Goal: Check status: Check status

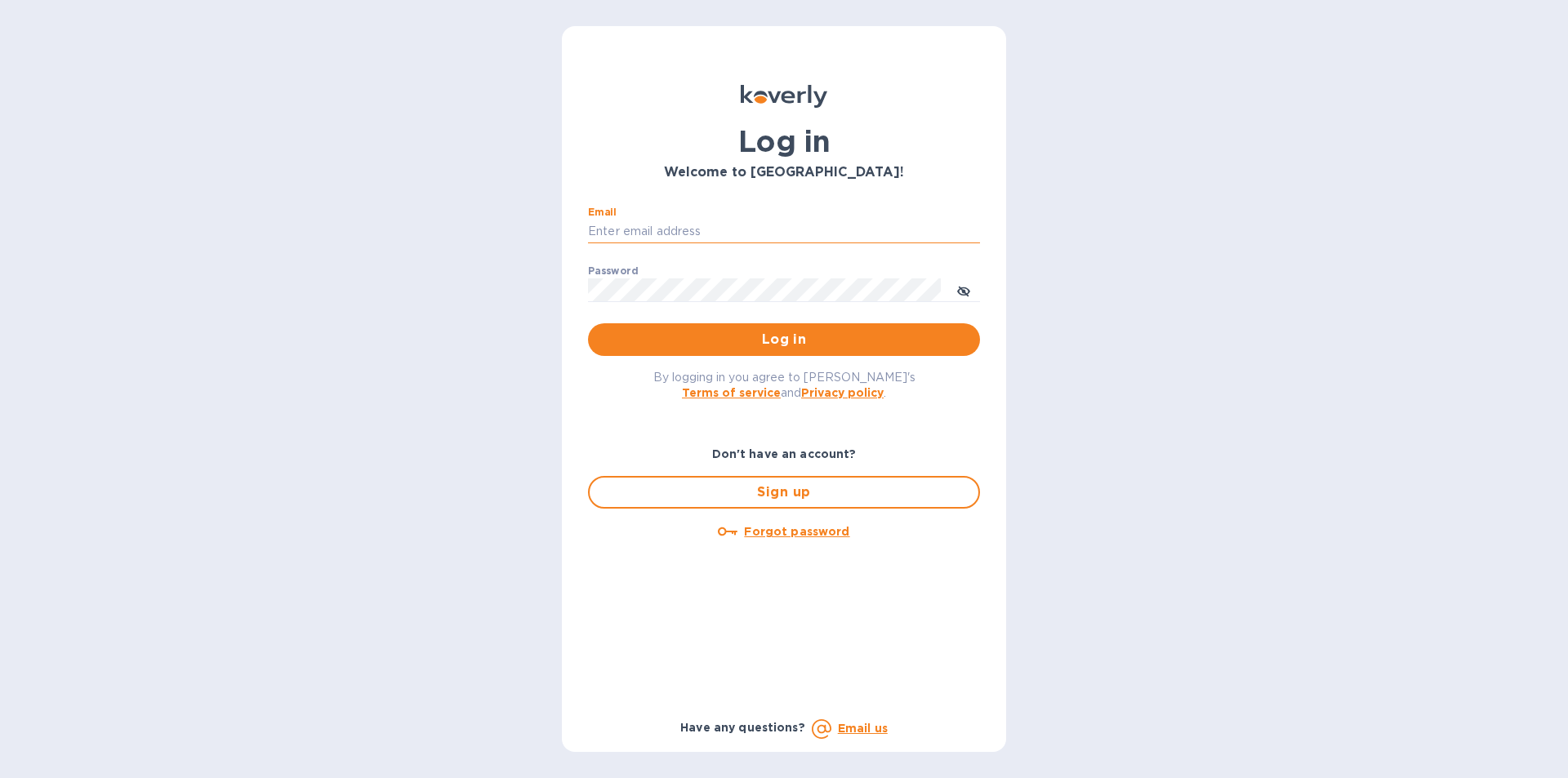
click at [607, 229] on input "Email" at bounding box center [784, 232] width 392 height 25
type input "[EMAIL_ADDRESS][DOMAIN_NAME]"
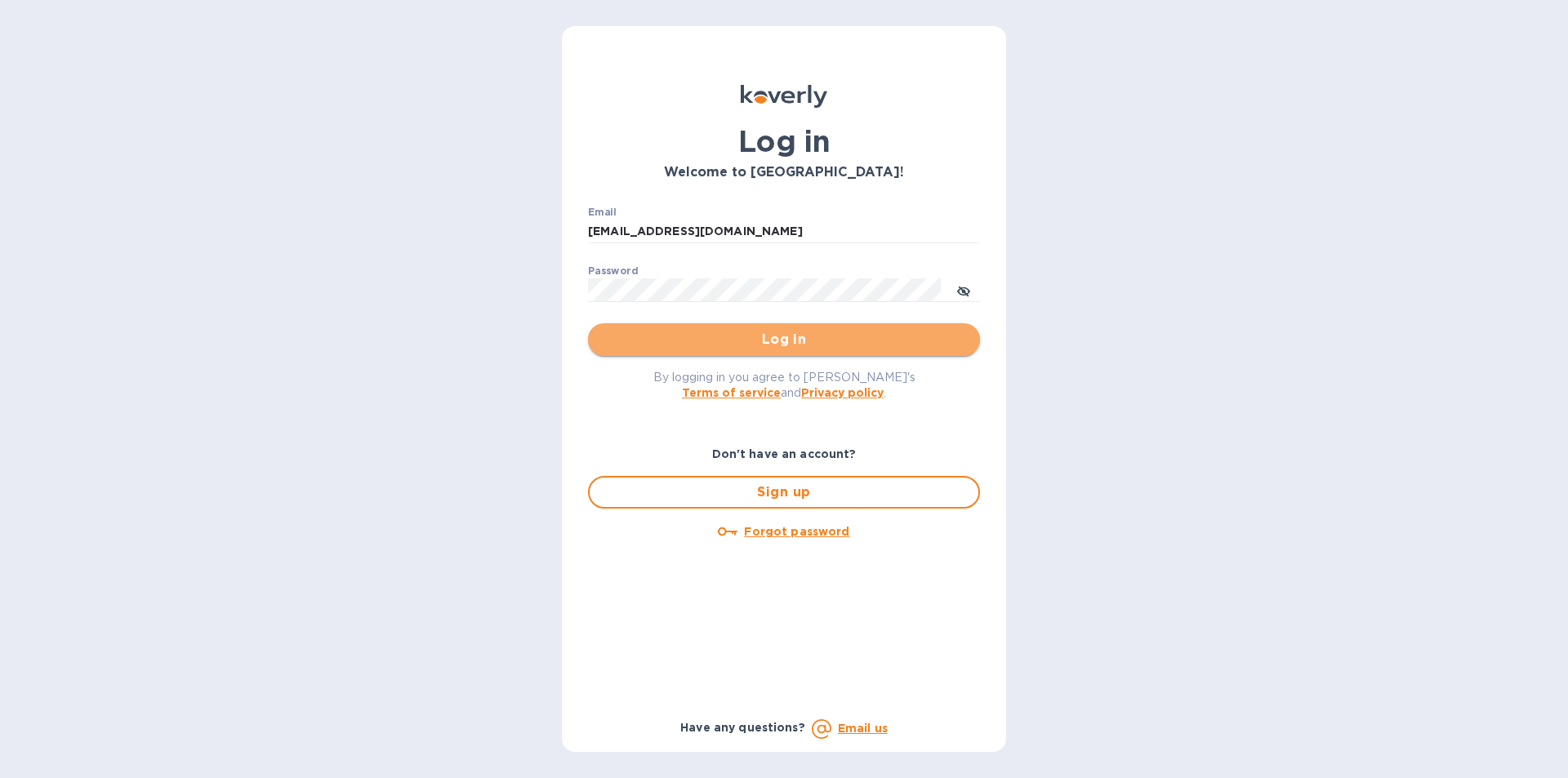
click at [784, 340] on span "Log in" at bounding box center [784, 340] width 365 height 19
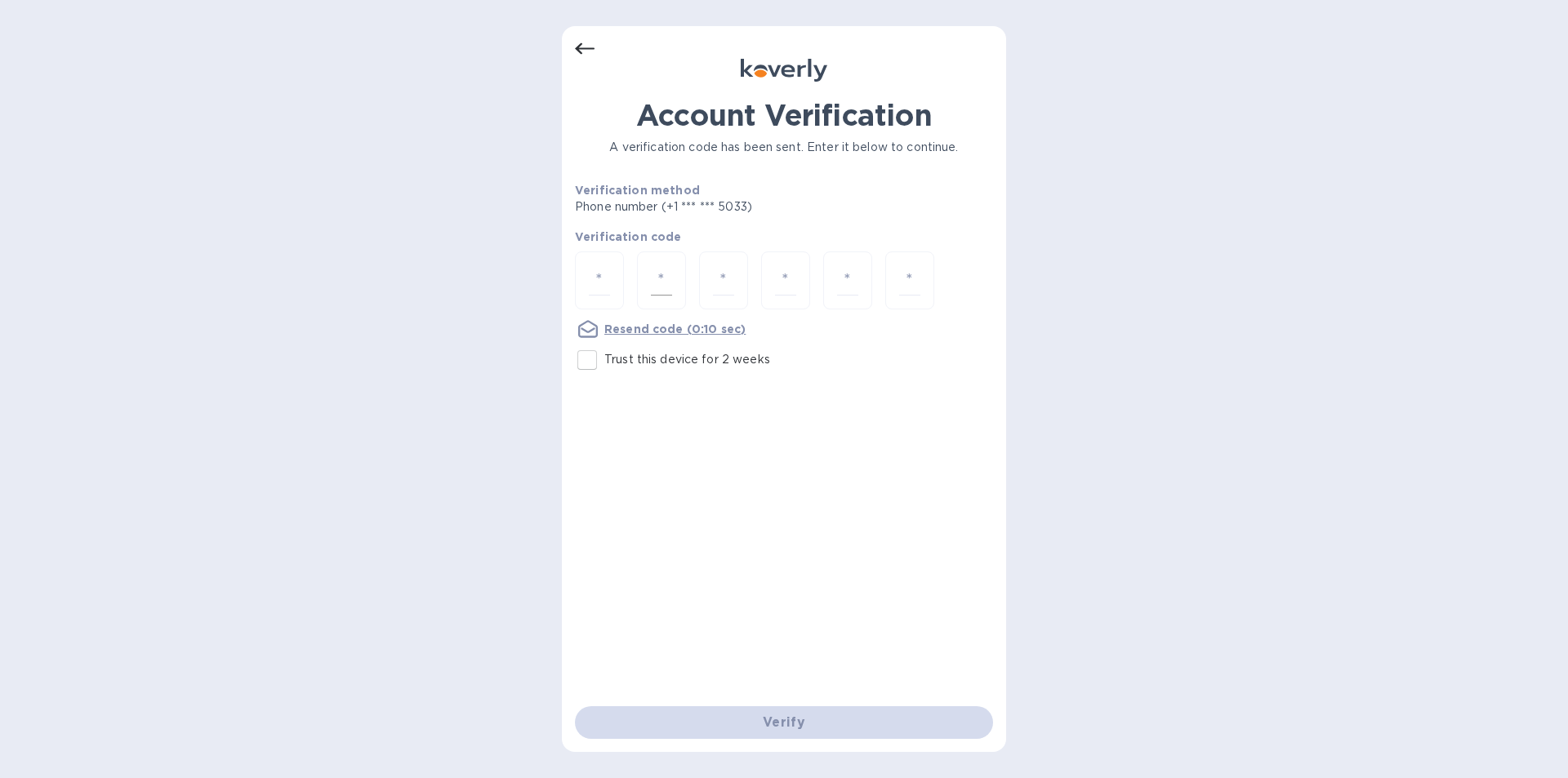
click at [669, 273] on input "number" at bounding box center [661, 281] width 21 height 30
click at [607, 274] on input "number" at bounding box center [599, 281] width 21 height 30
type input "8"
type input "3"
type input "7"
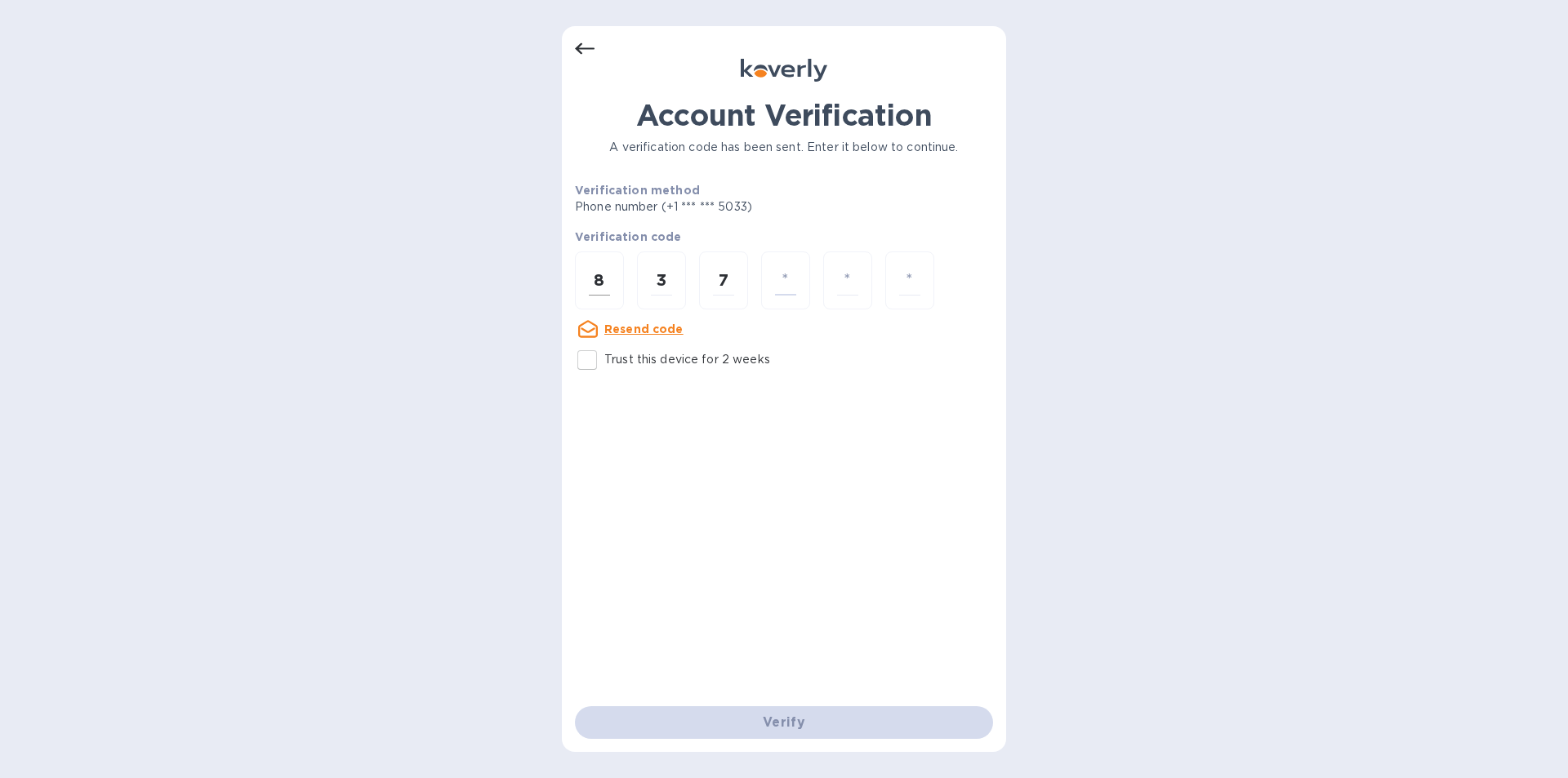
type input "3"
type input "0"
type input "9"
type input "7"
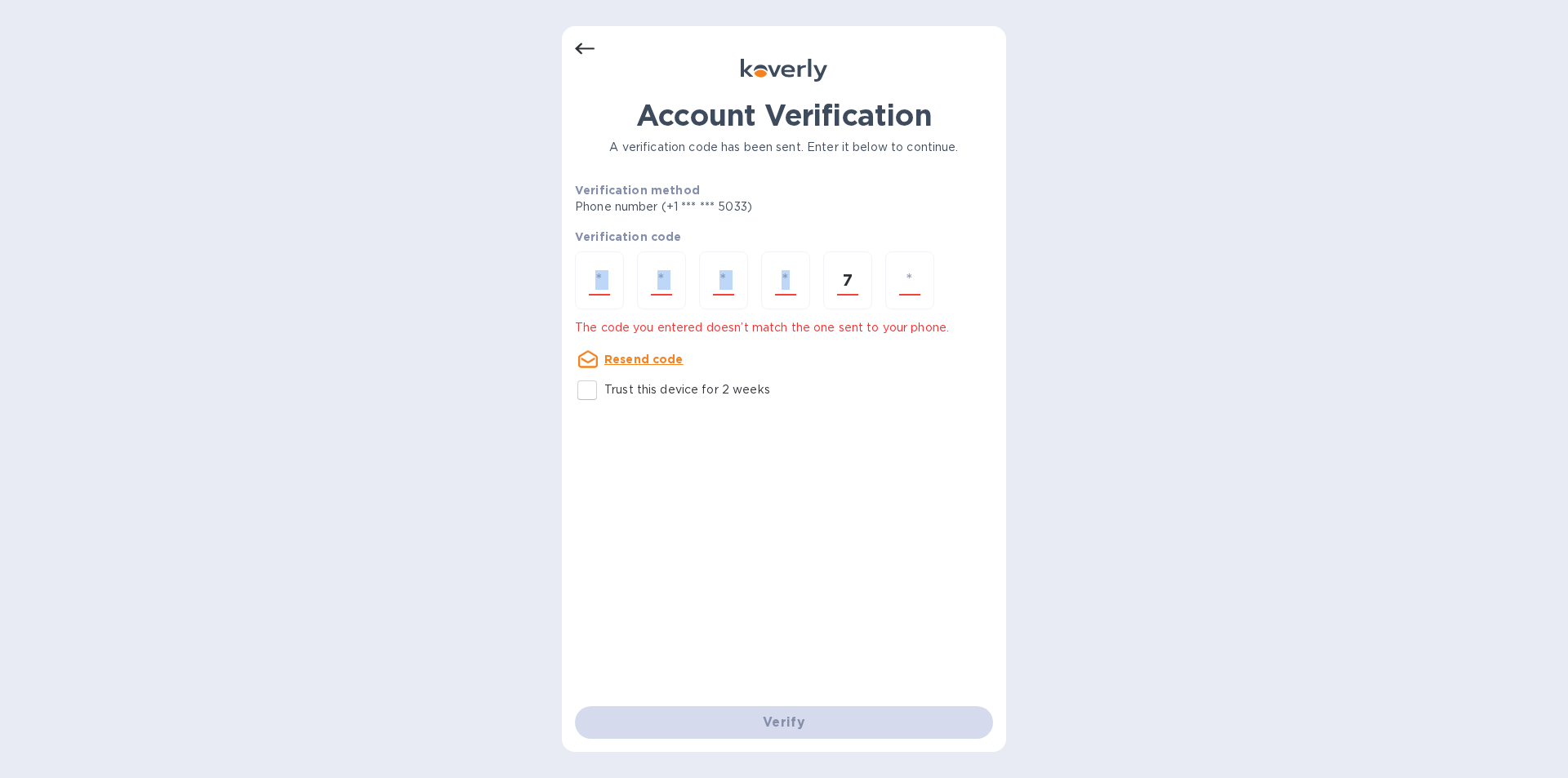
drag, startPoint x: 877, startPoint y: 282, endPoint x: 546, endPoint y: 281, distance: 331.0
click at [545, 281] on div "Account Verification A verification code has been sent. Enter it below to conti…" at bounding box center [784, 389] width 1568 height 778
drag, startPoint x: 664, startPoint y: 508, endPoint x: 591, endPoint y: 288, distance: 231.8
click at [664, 502] on div "Account Verification A verification code has been sent. Enter it below to conti…" at bounding box center [784, 401] width 418 height 608
click at [600, 271] on input "number" at bounding box center [599, 281] width 21 height 30
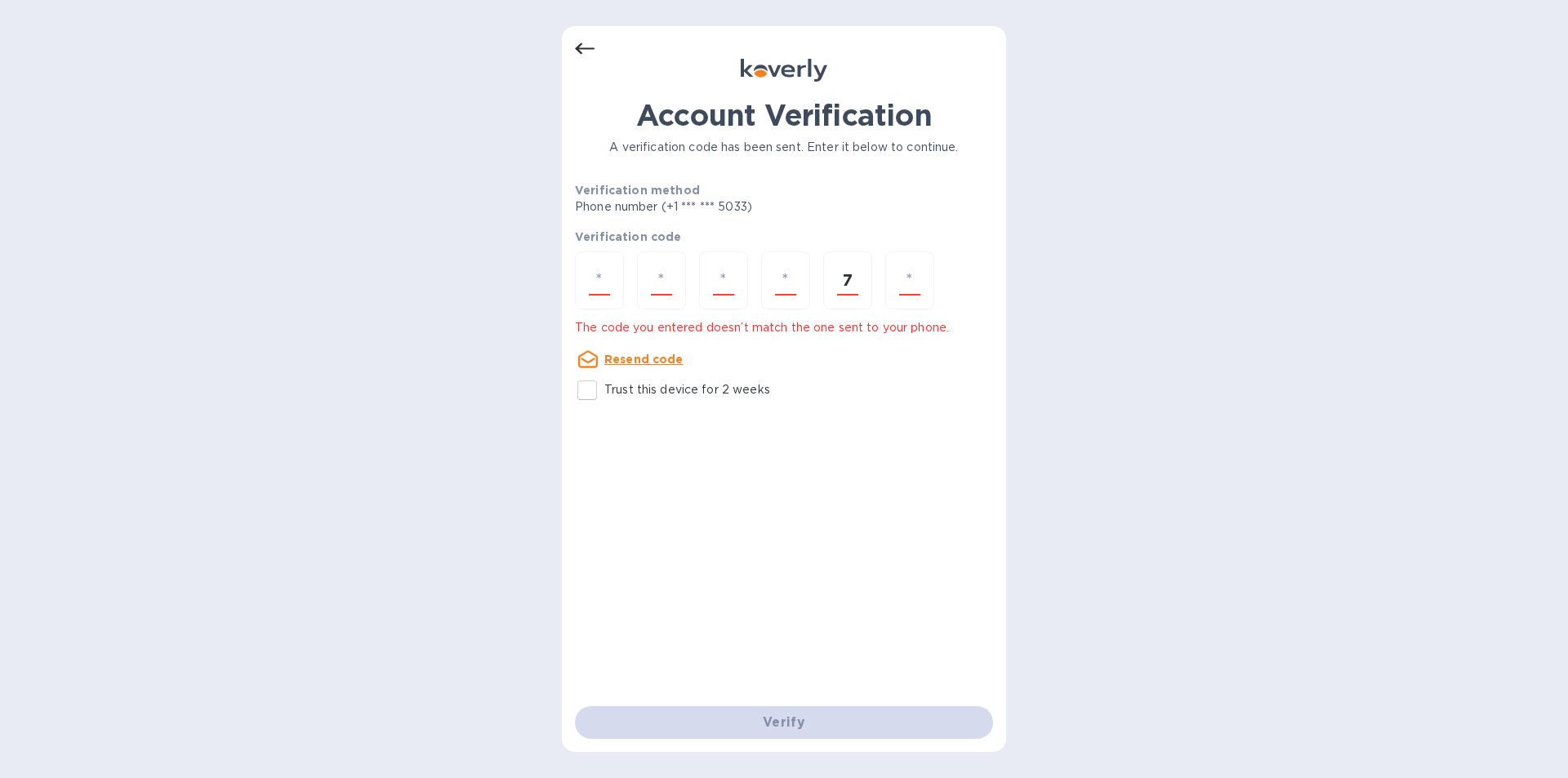
type input "8"
type input "3"
type input "7"
type input "3"
type input "0"
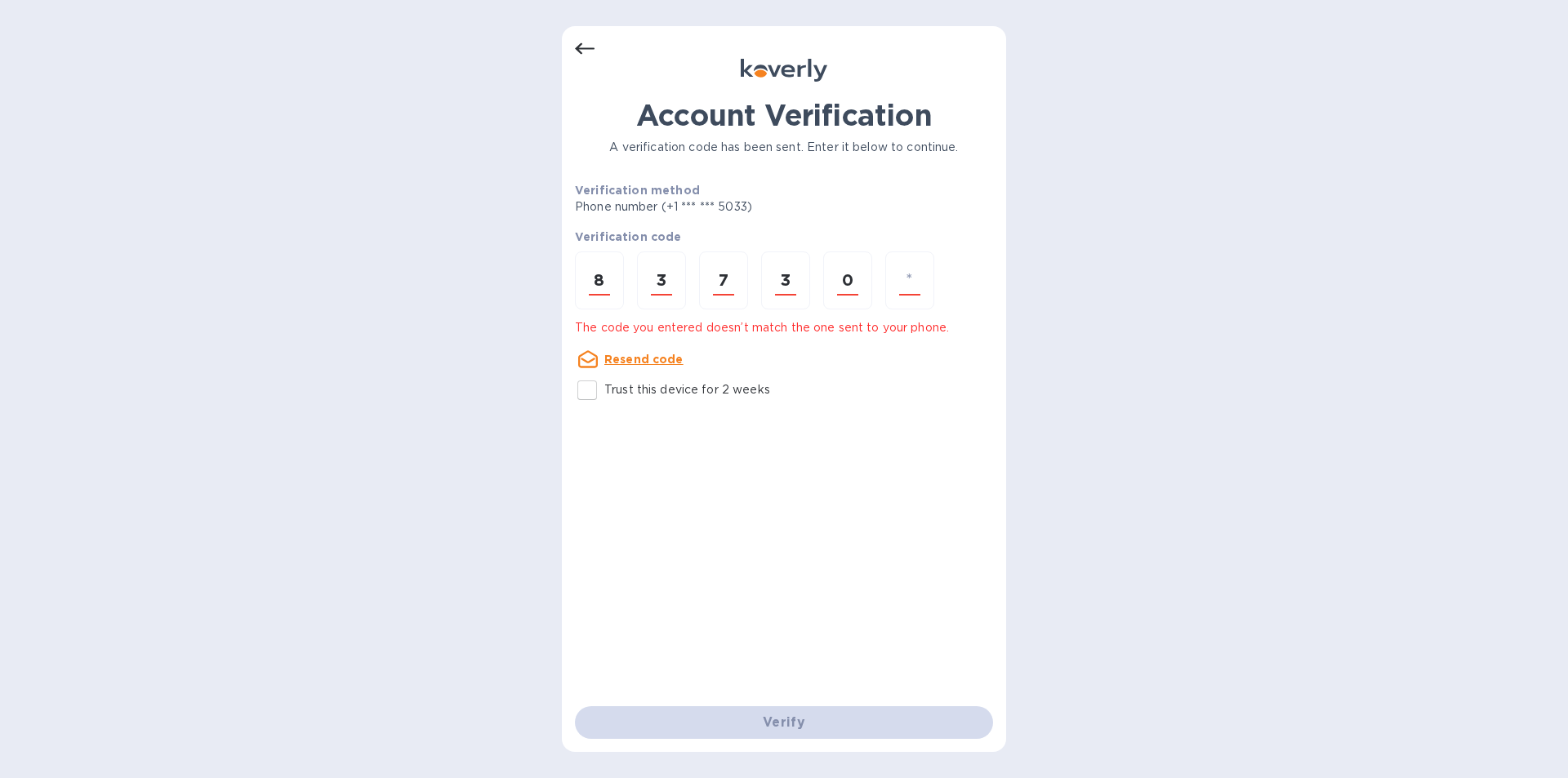
type input "7"
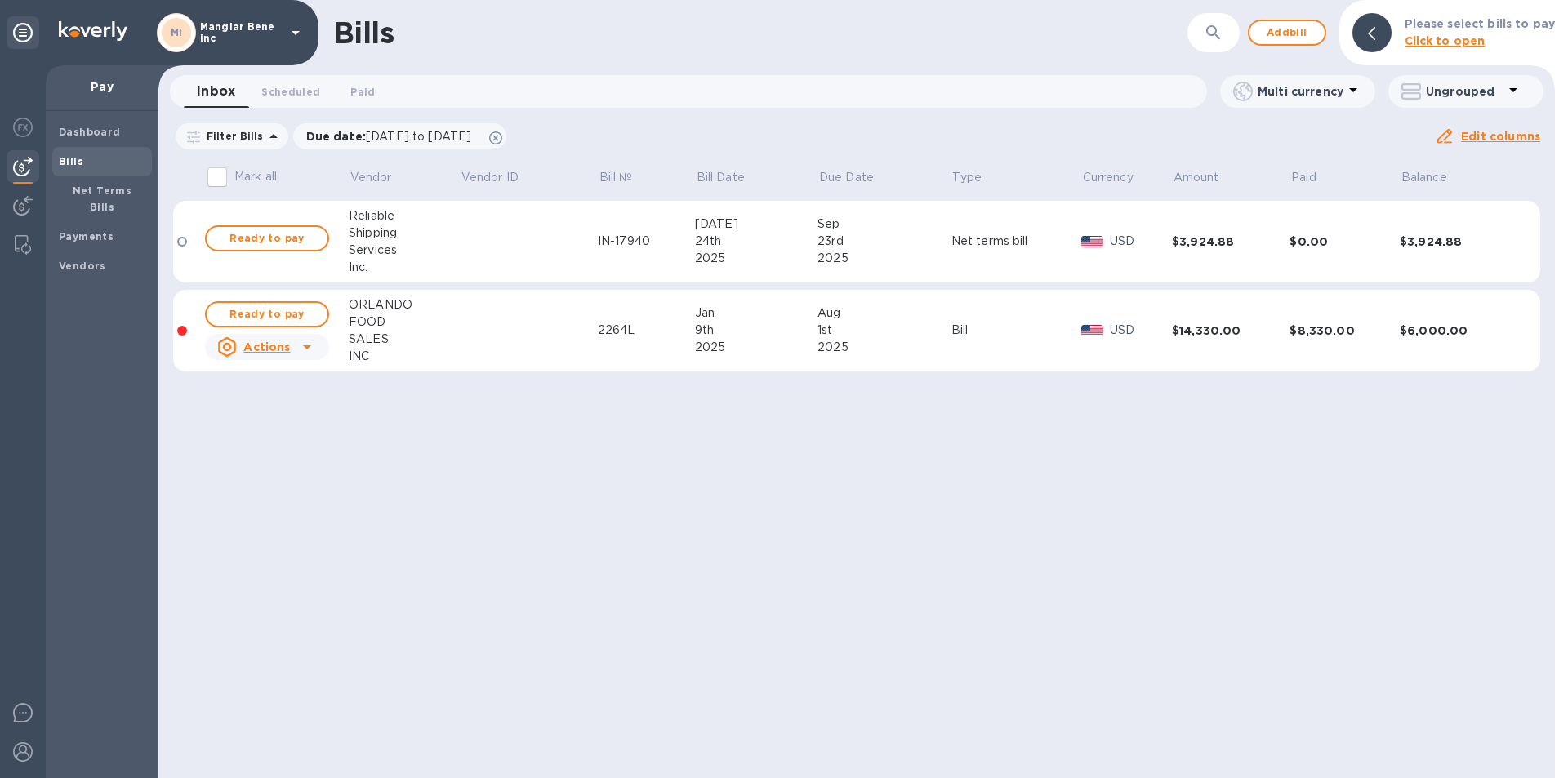
click at [294, 36] on icon at bounding box center [295, 32] width 19 height 19
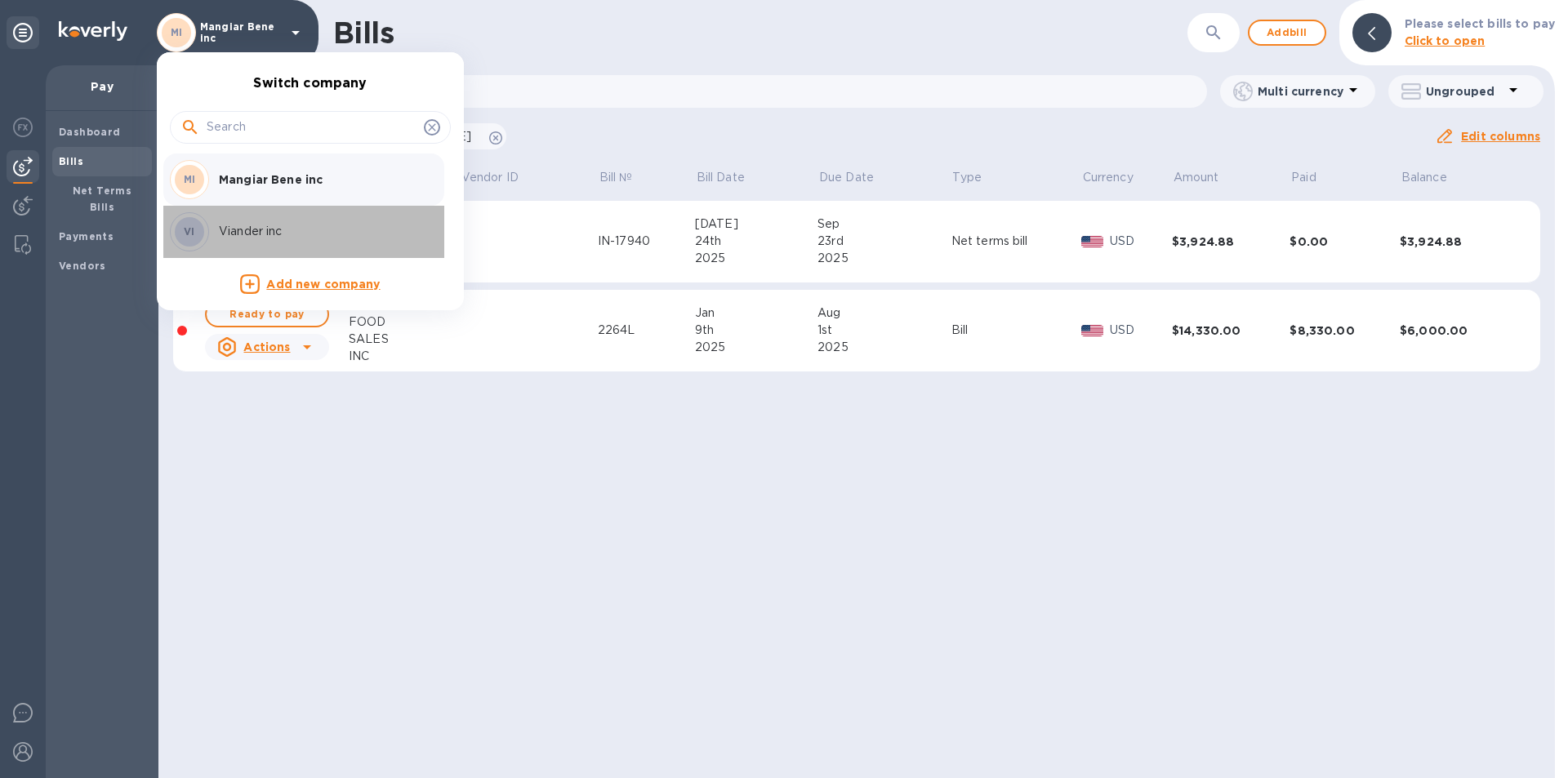
click at [259, 231] on p "Viander inc" at bounding box center [321, 232] width 206 height 18
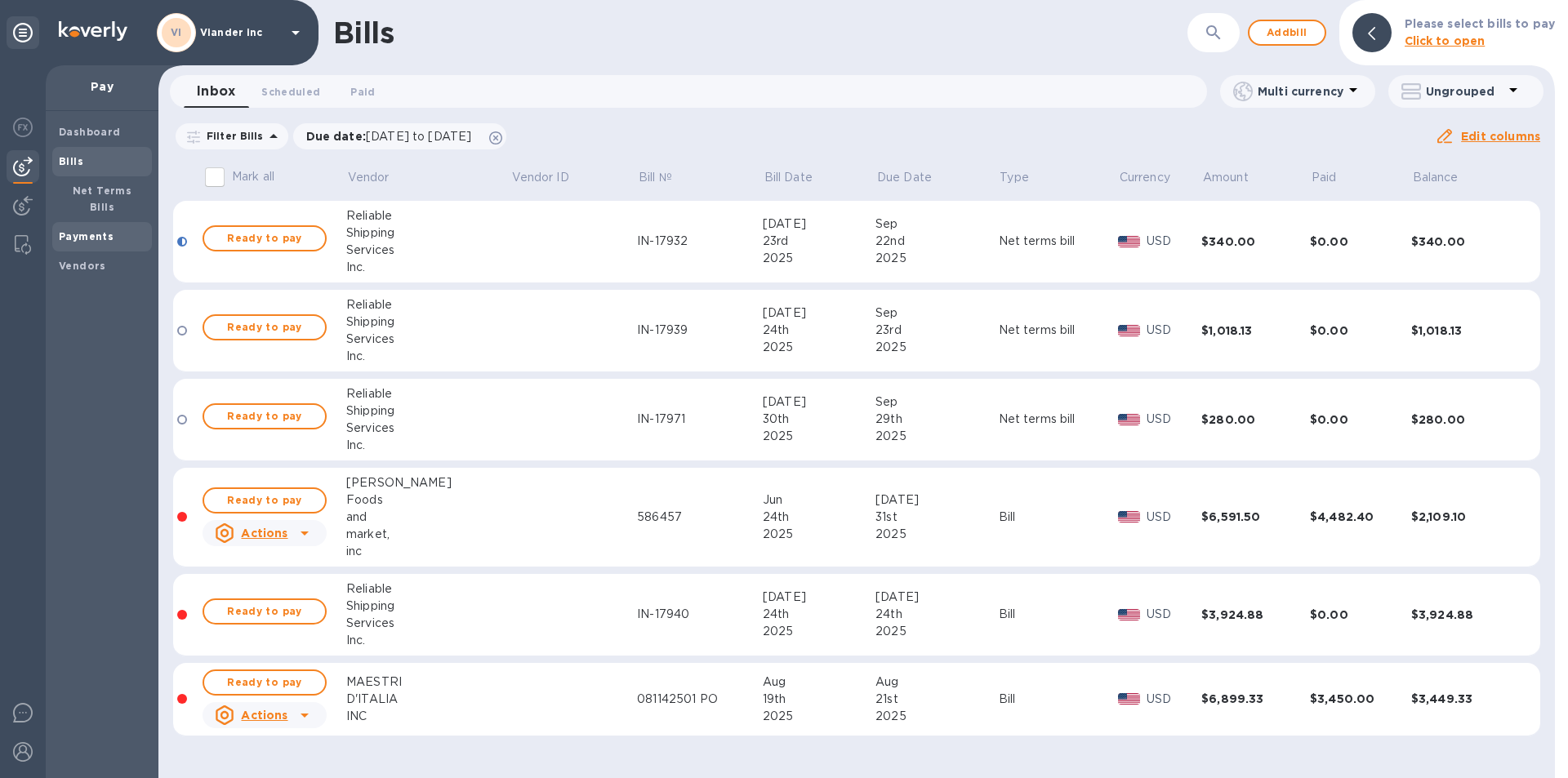
click at [106, 231] on b "Payments" at bounding box center [86, 236] width 54 height 12
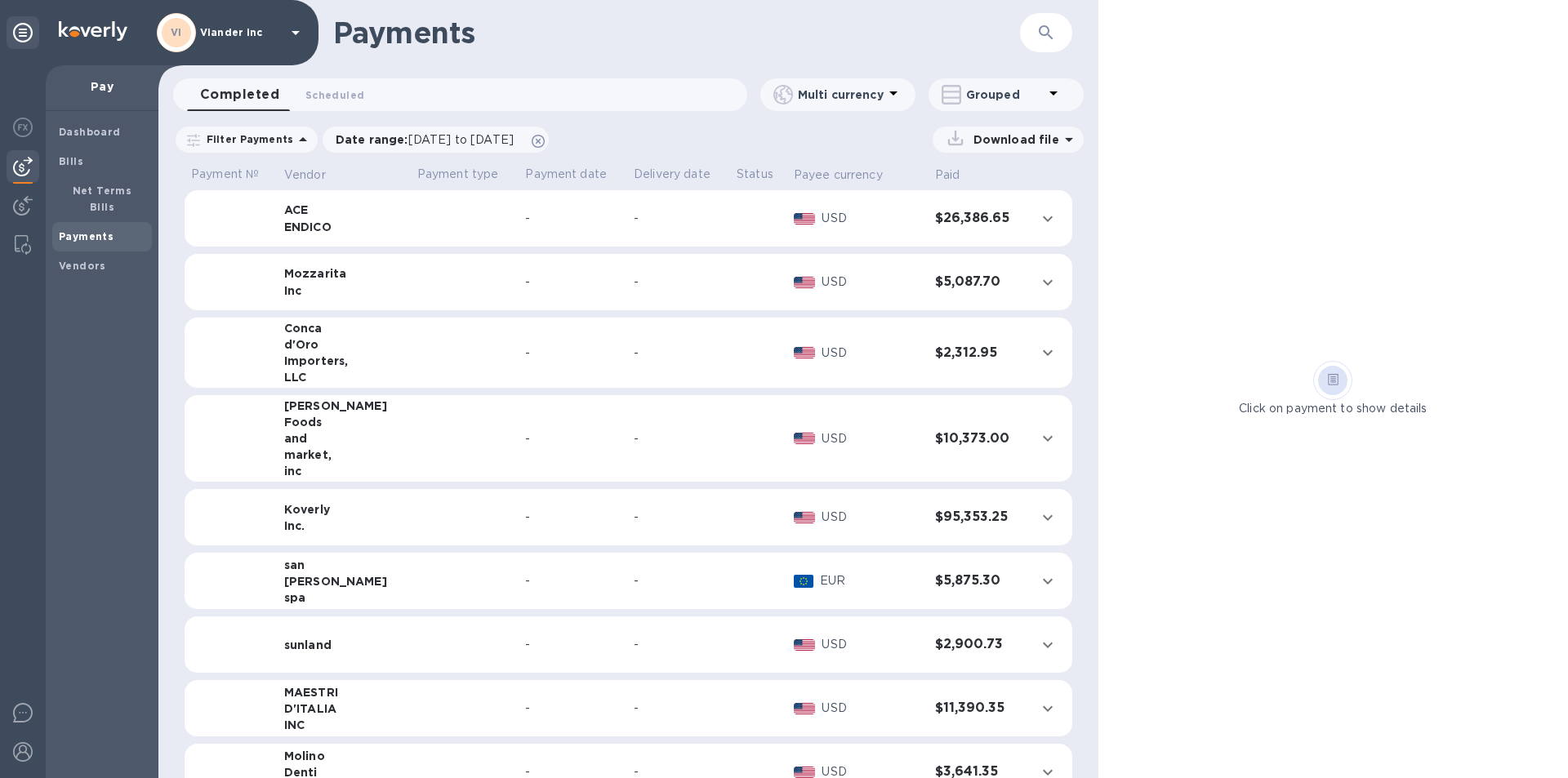
click at [528, 219] on div "-" at bounding box center [573, 218] width 96 height 18
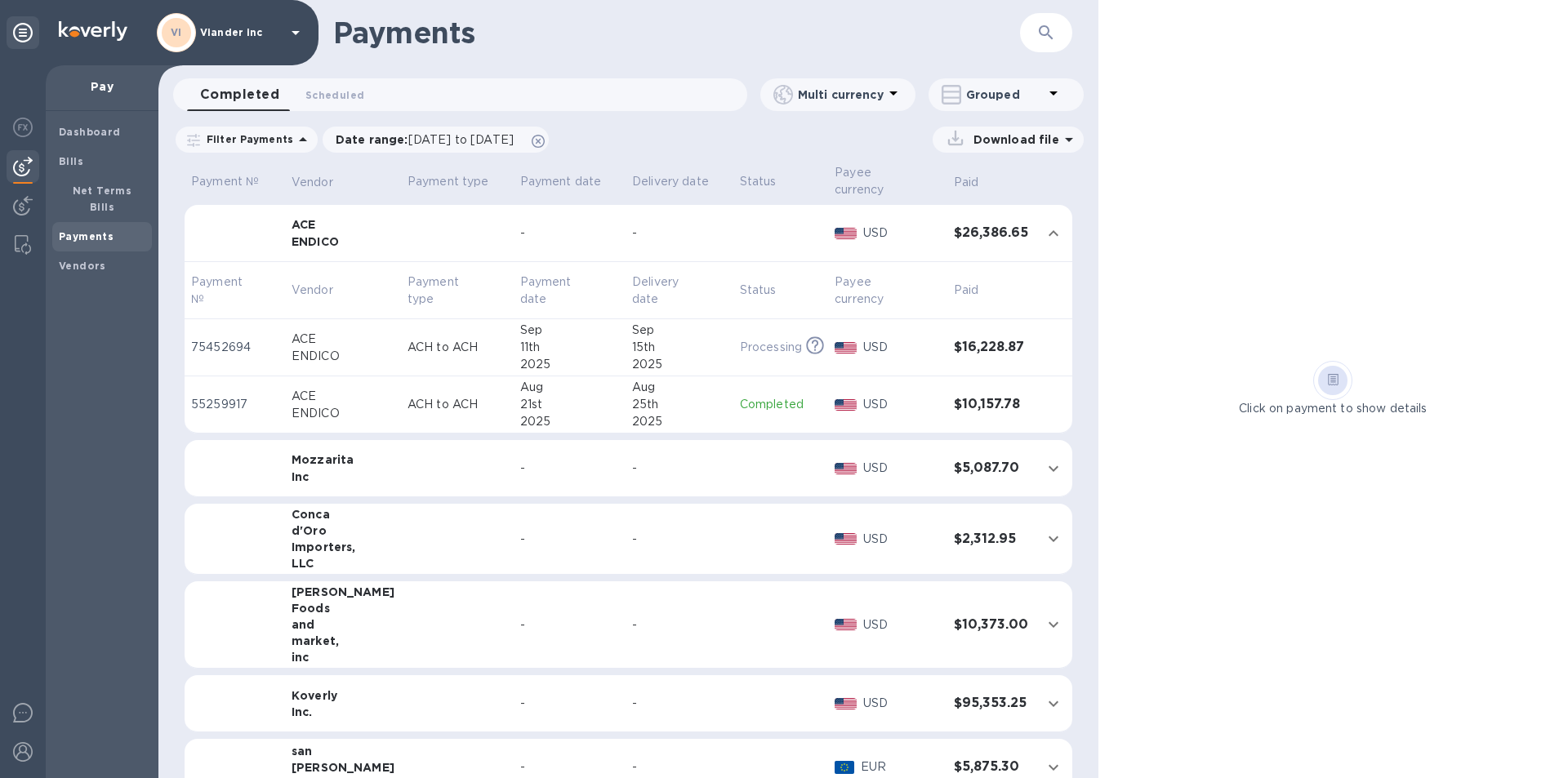
click at [401, 609] on td at bounding box center [458, 625] width 113 height 88
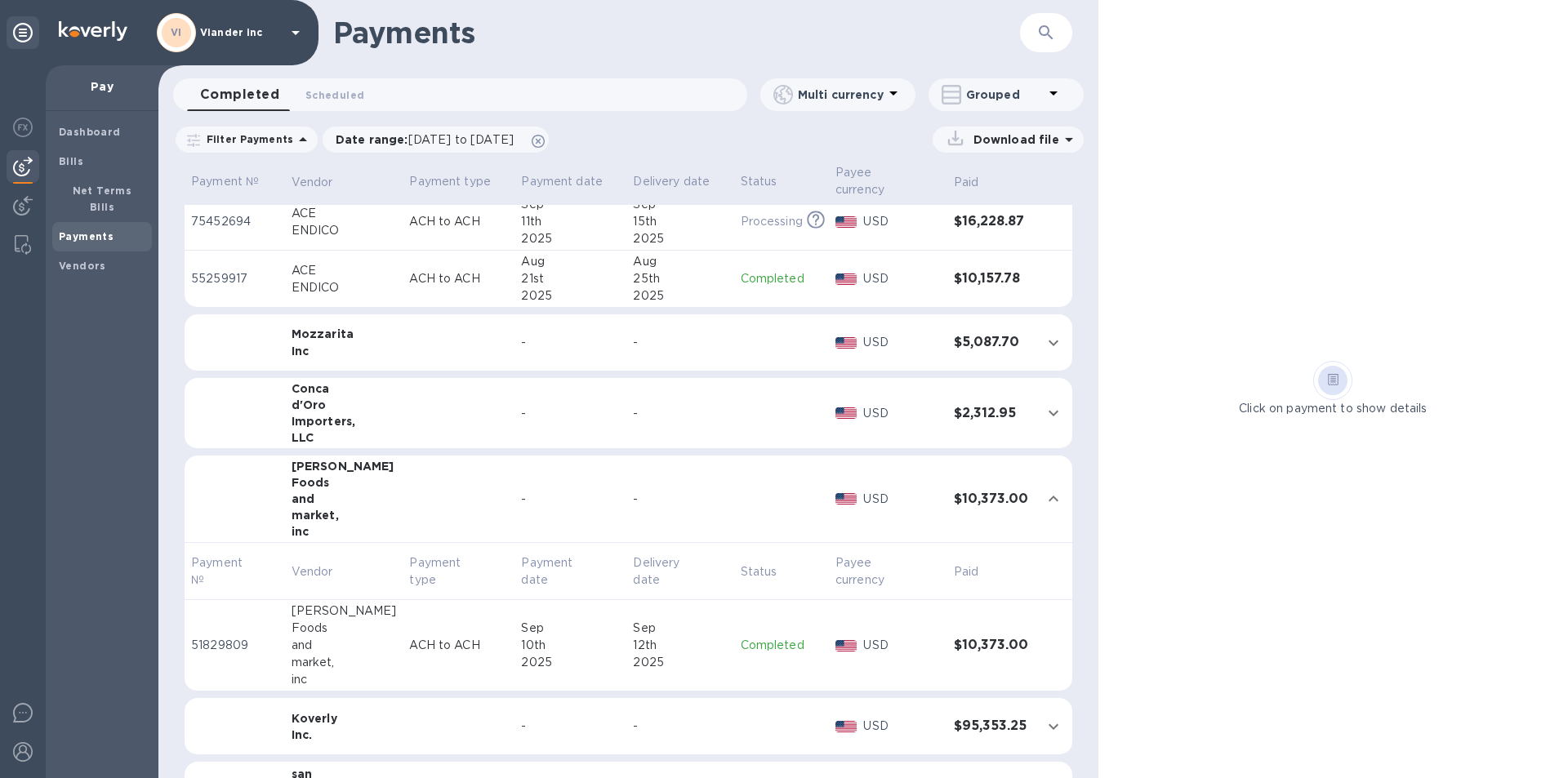
scroll to position [245, 0]
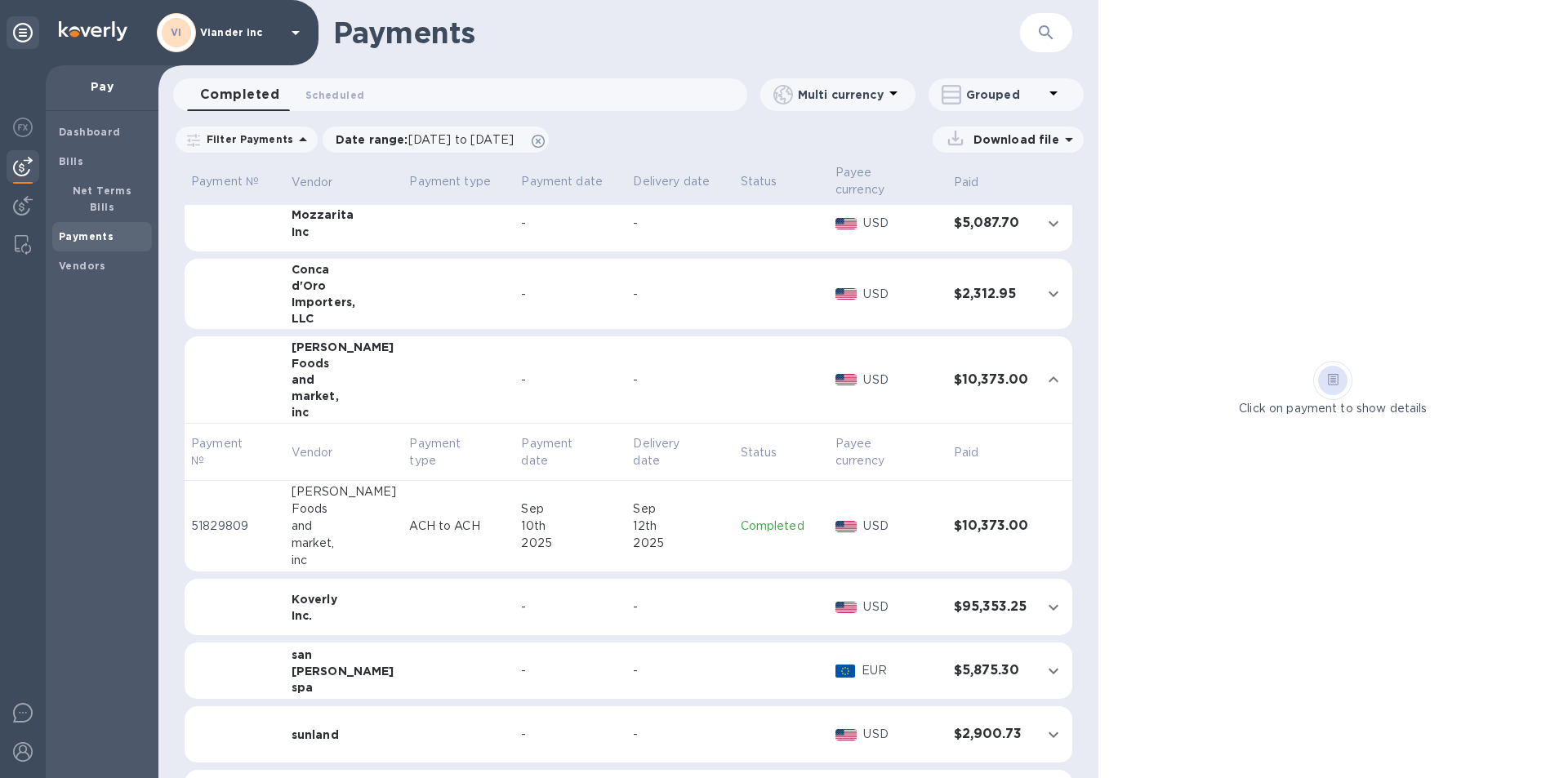
click at [762, 518] on p "Completed" at bounding box center [782, 526] width 81 height 18
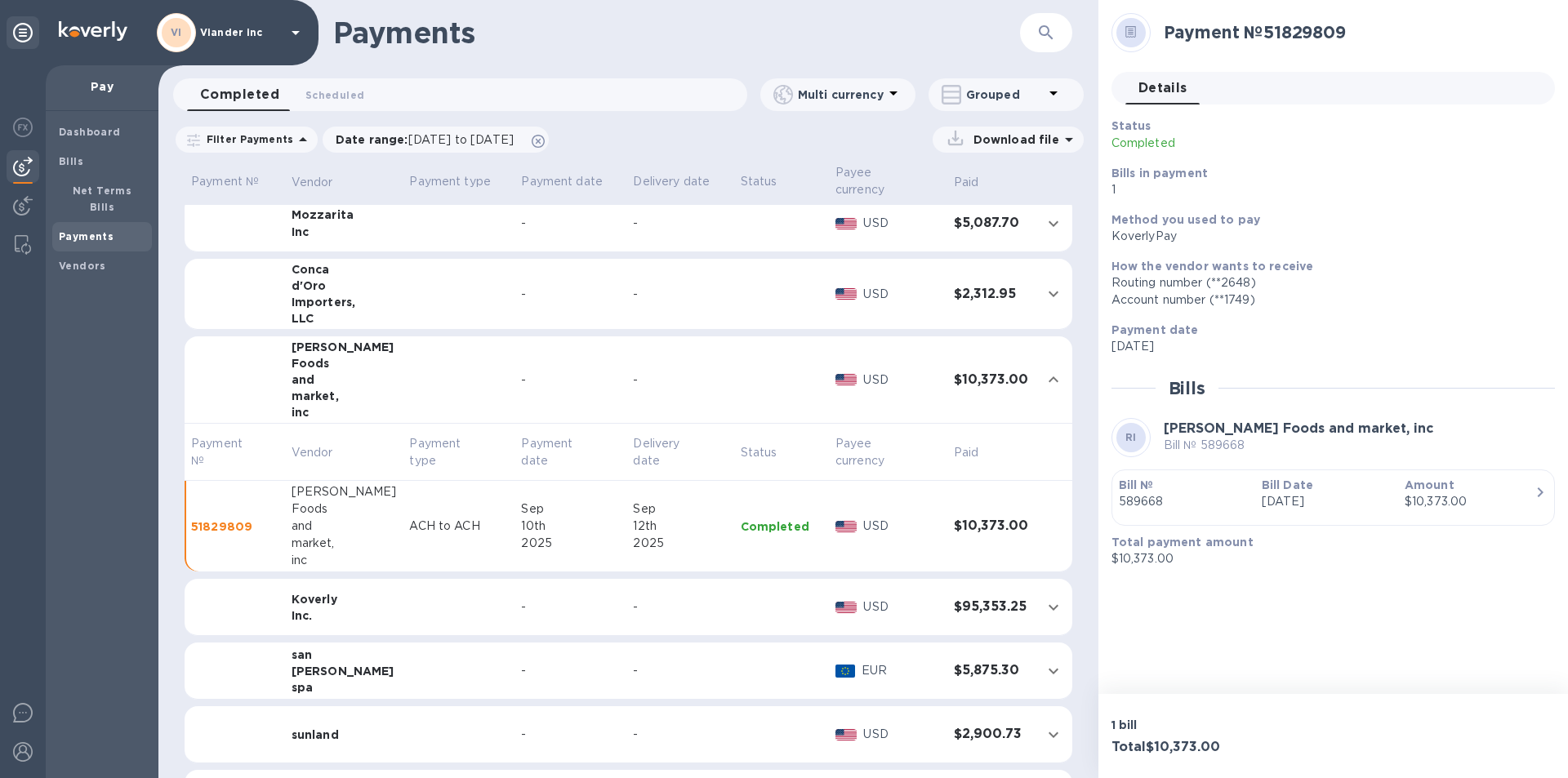
click at [365, 659] on td "san bernardo spa" at bounding box center [344, 671] width 118 height 57
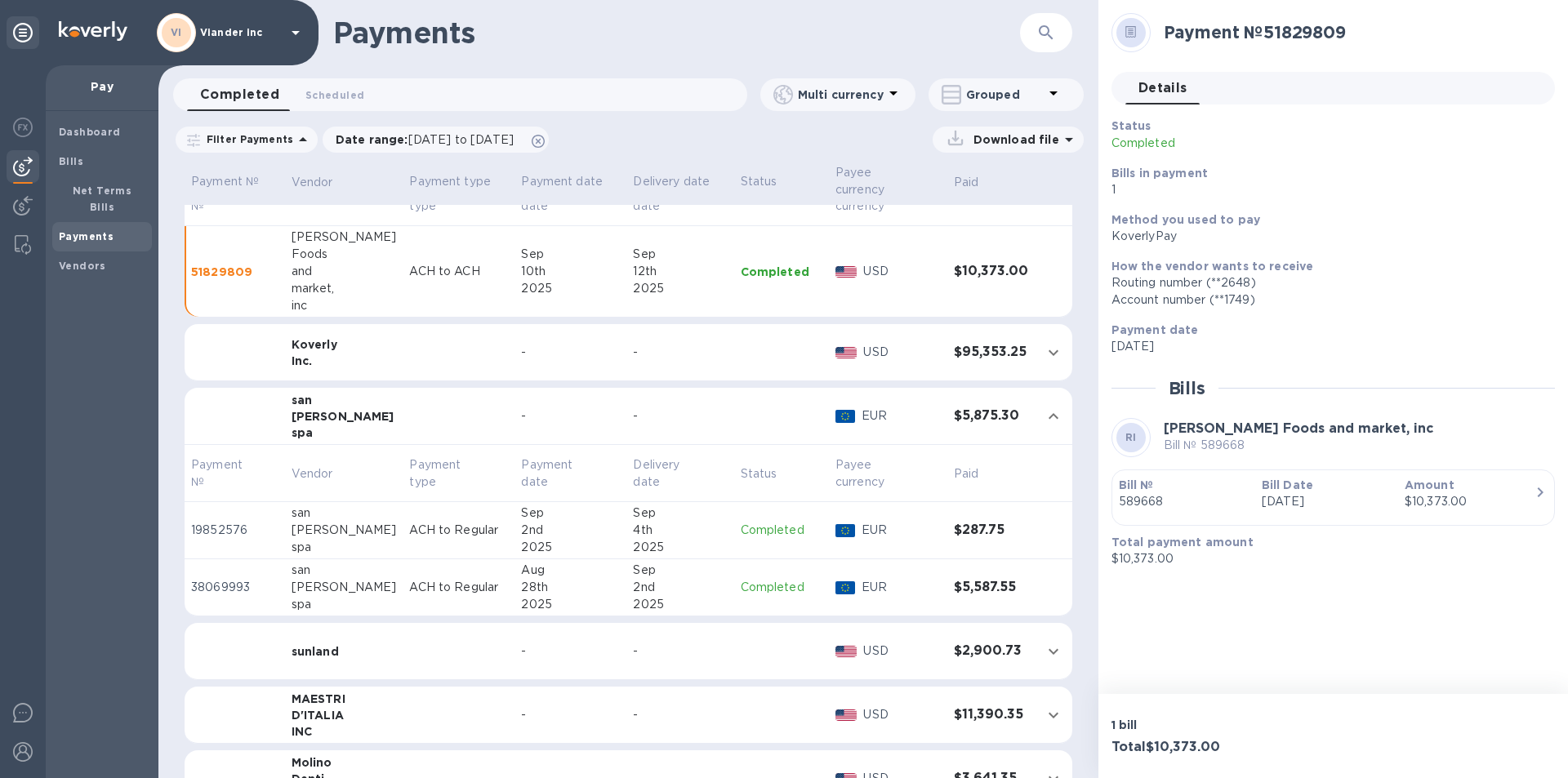
scroll to position [529, 0]
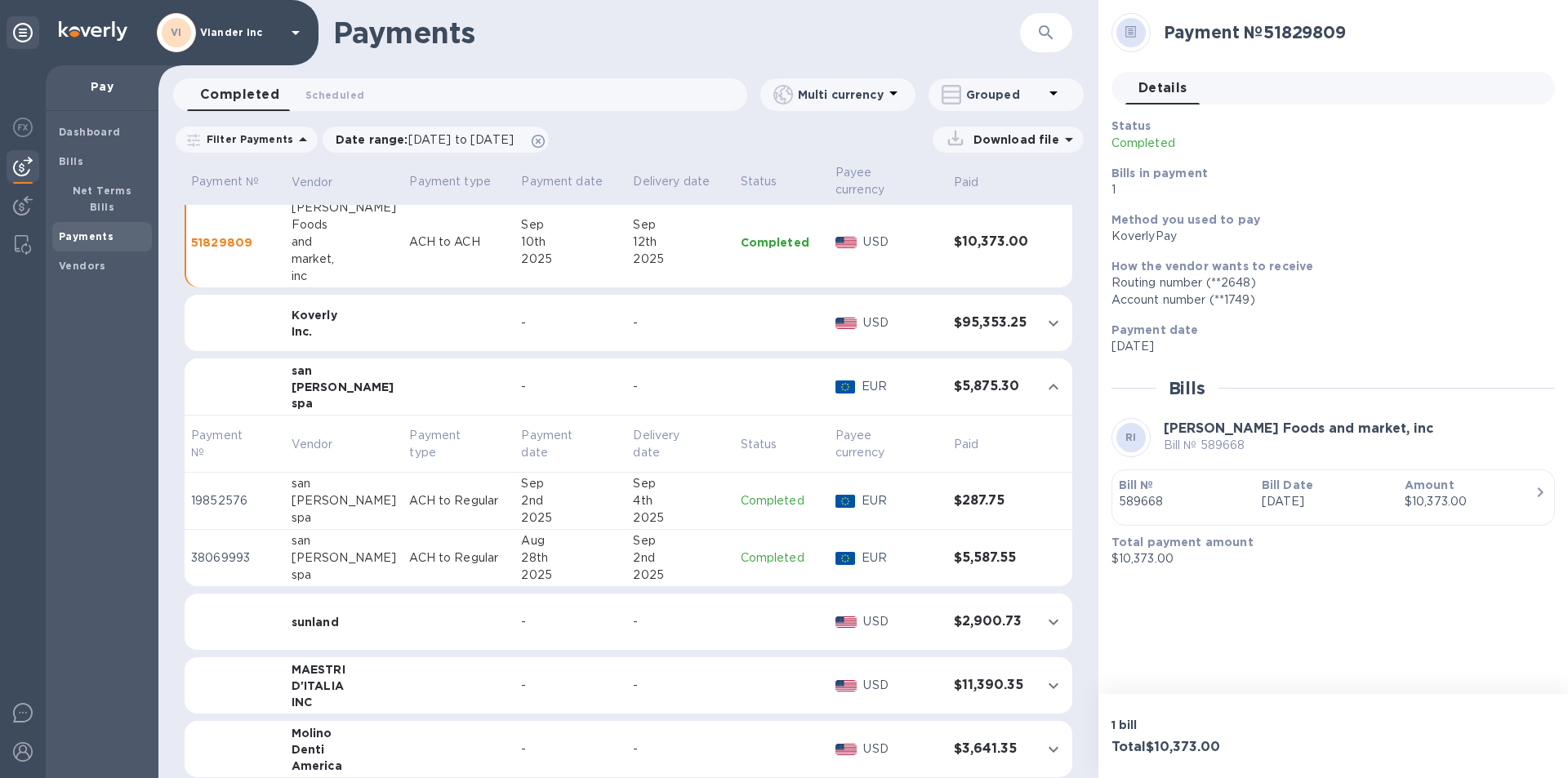
click at [402, 742] on td at bounding box center [458, 749] width 112 height 57
click at [402, 741] on td at bounding box center [458, 749] width 112 height 57
click at [771, 742] on td at bounding box center [782, 749] width 95 height 57
click at [990, 680] on td "$11,390.35" at bounding box center [991, 686] width 88 height 57
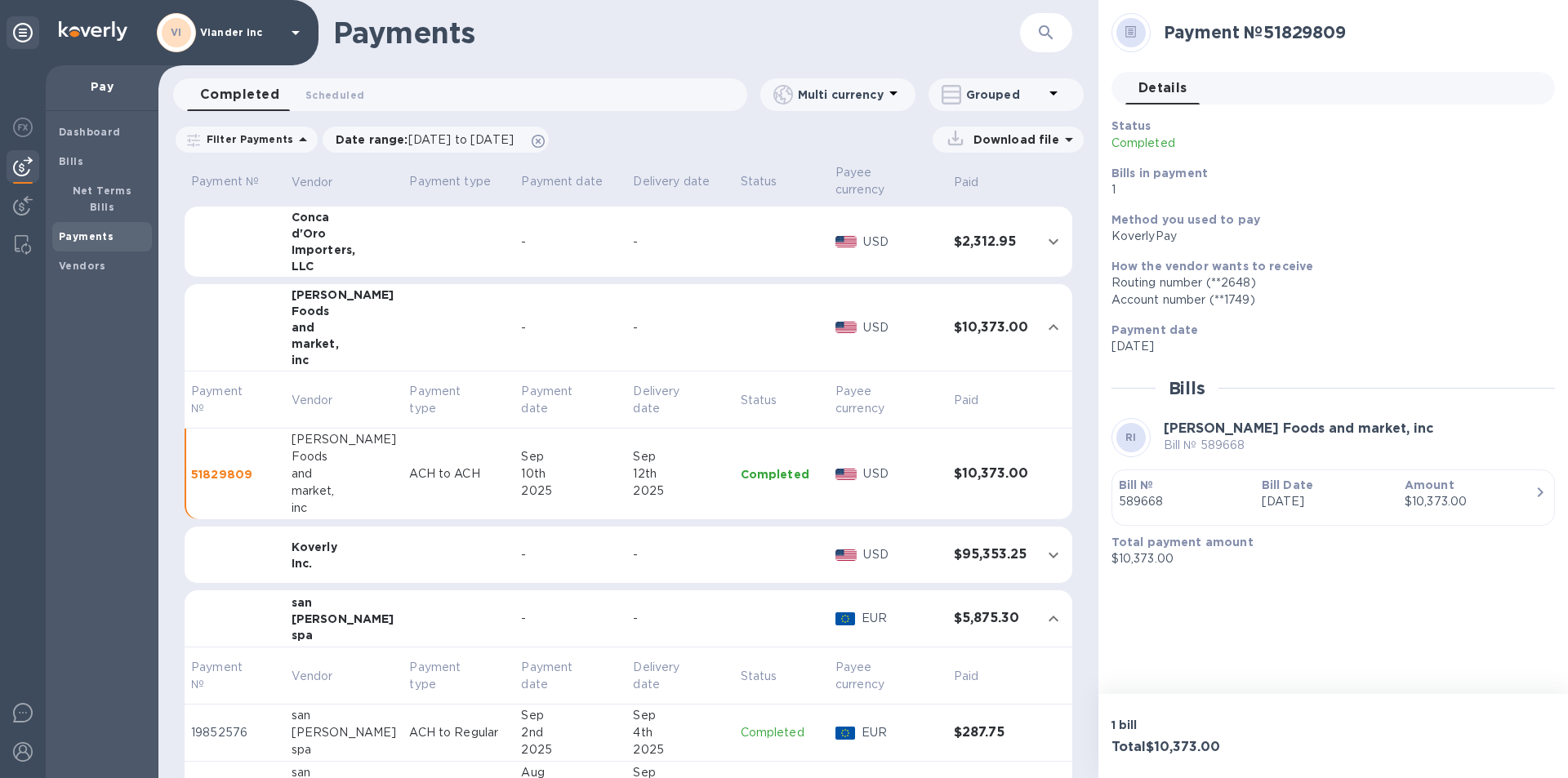
scroll to position [162, 0]
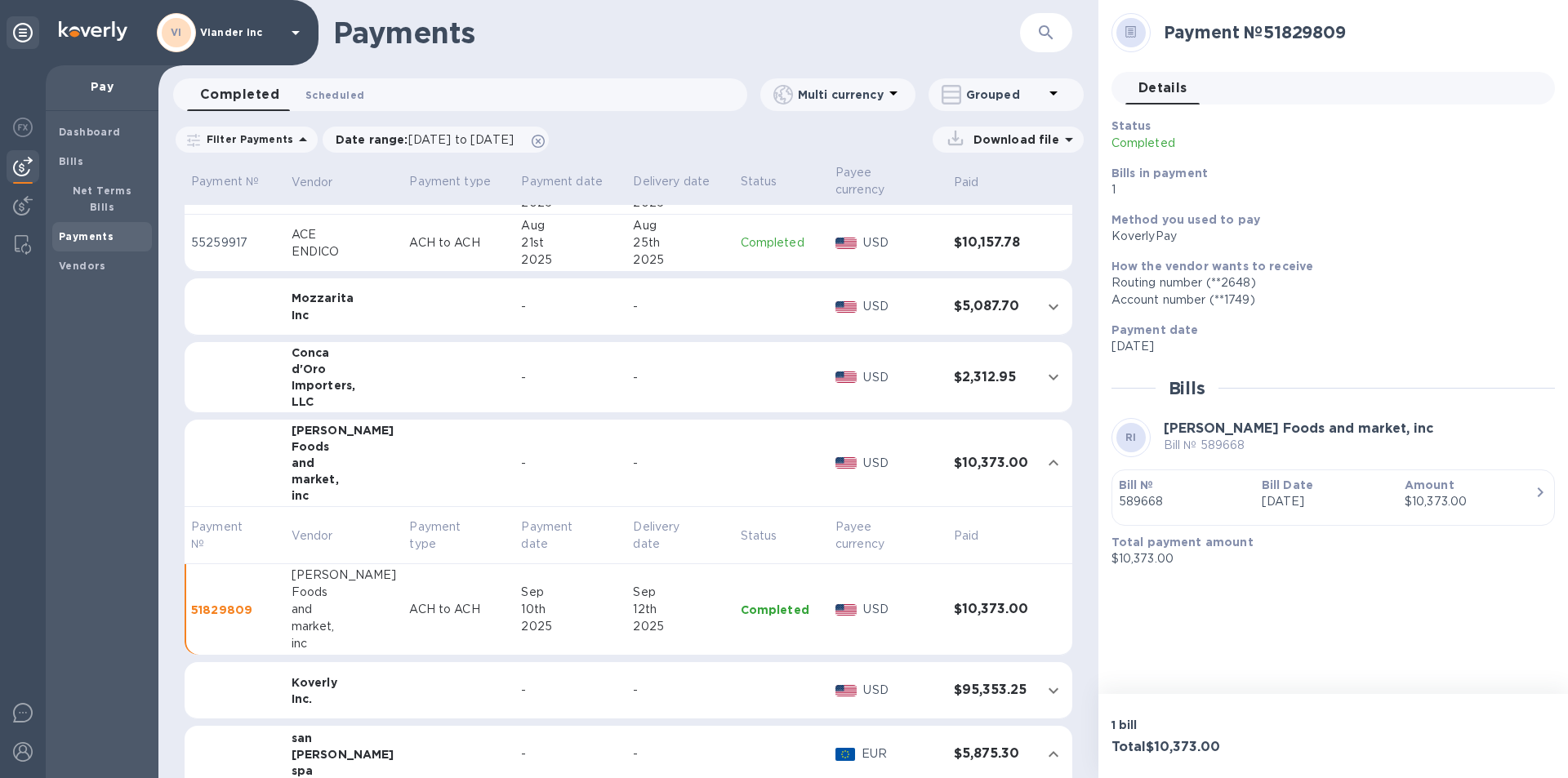
click at [348, 93] on span "Scheduled 0" at bounding box center [335, 95] width 59 height 18
